Goal: Information Seeking & Learning: Learn about a topic

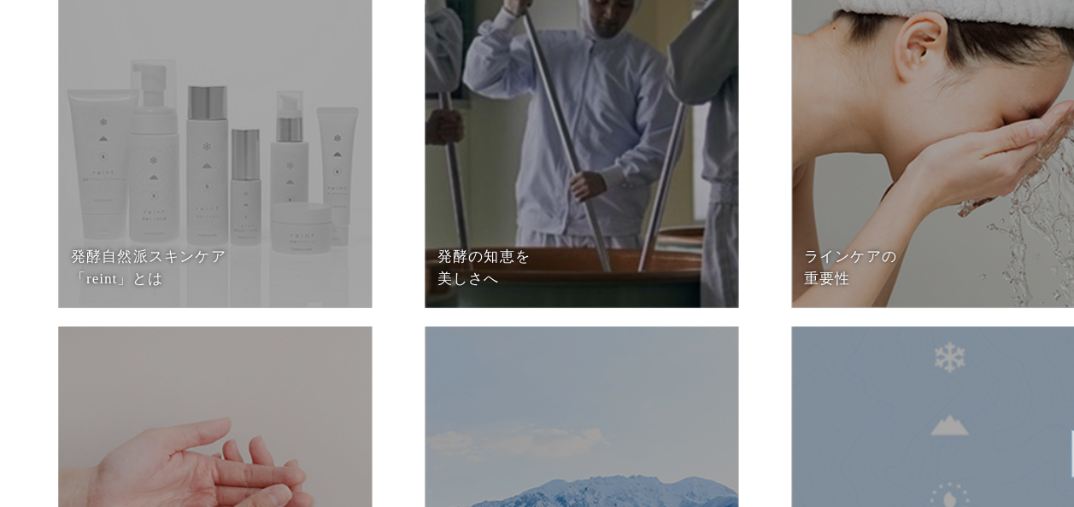
scroll to position [6978, 0]
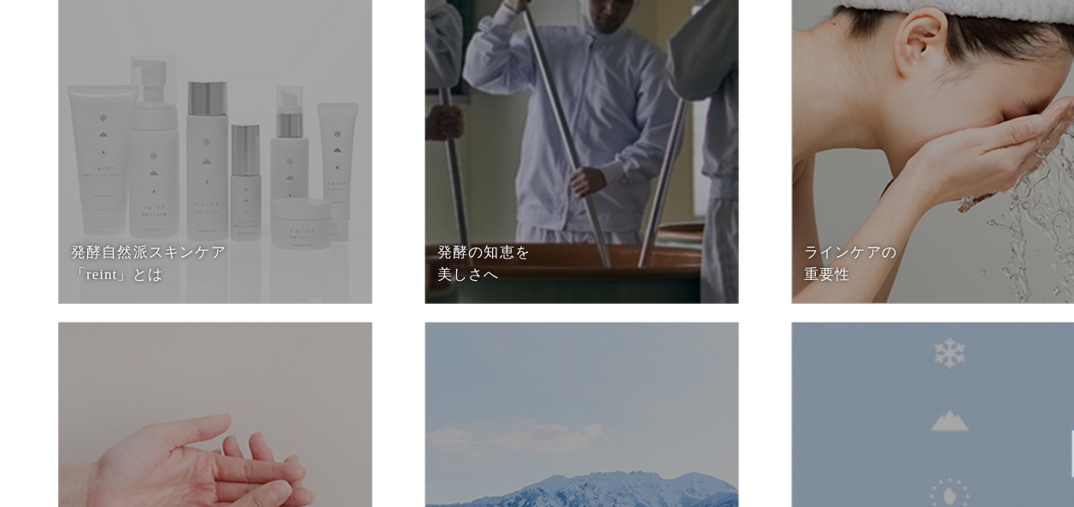
click at [659, 202] on dd at bounding box center [537, 174] width 290 height 290
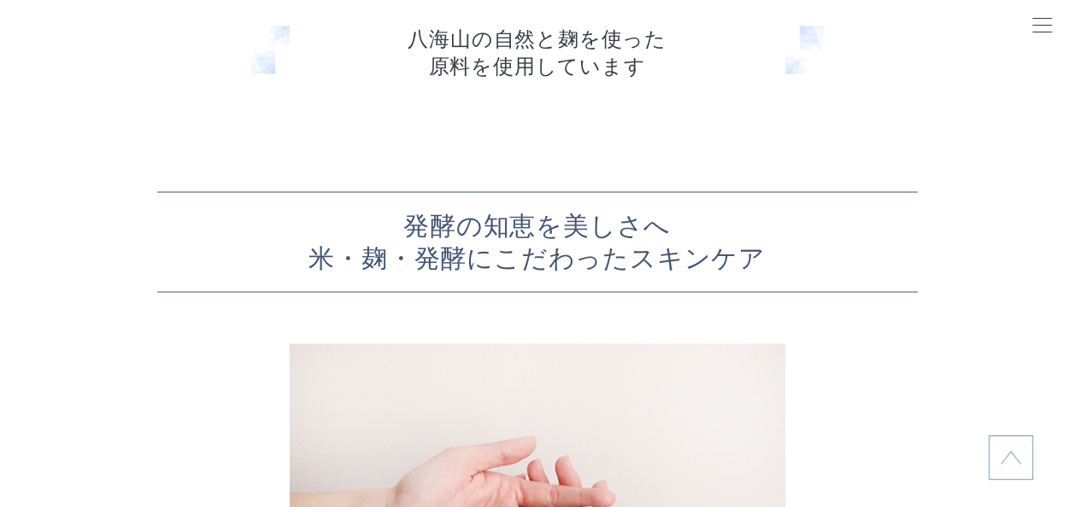
scroll to position [4756, 0]
